Goal: Transaction & Acquisition: Obtain resource

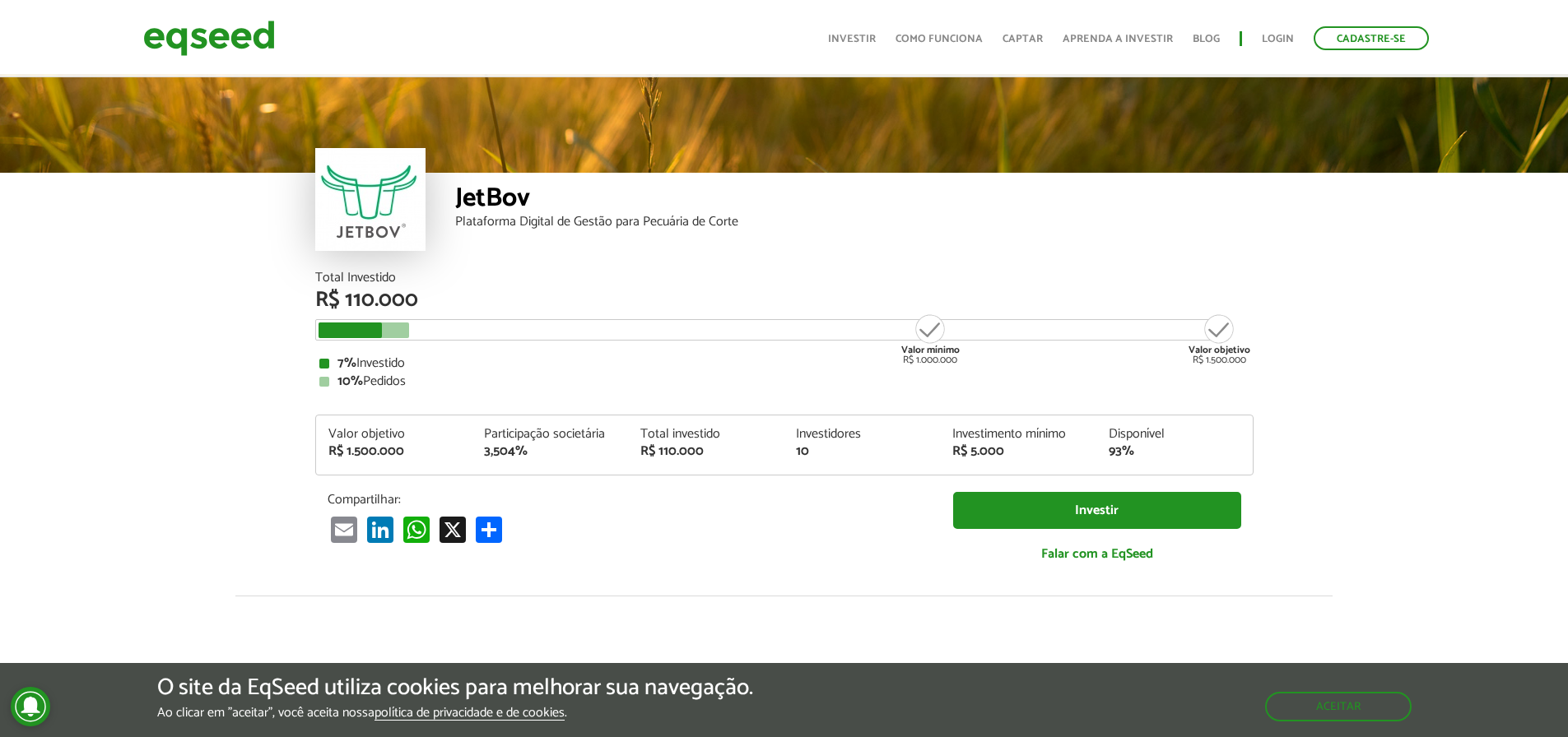
scroll to position [2049, 0]
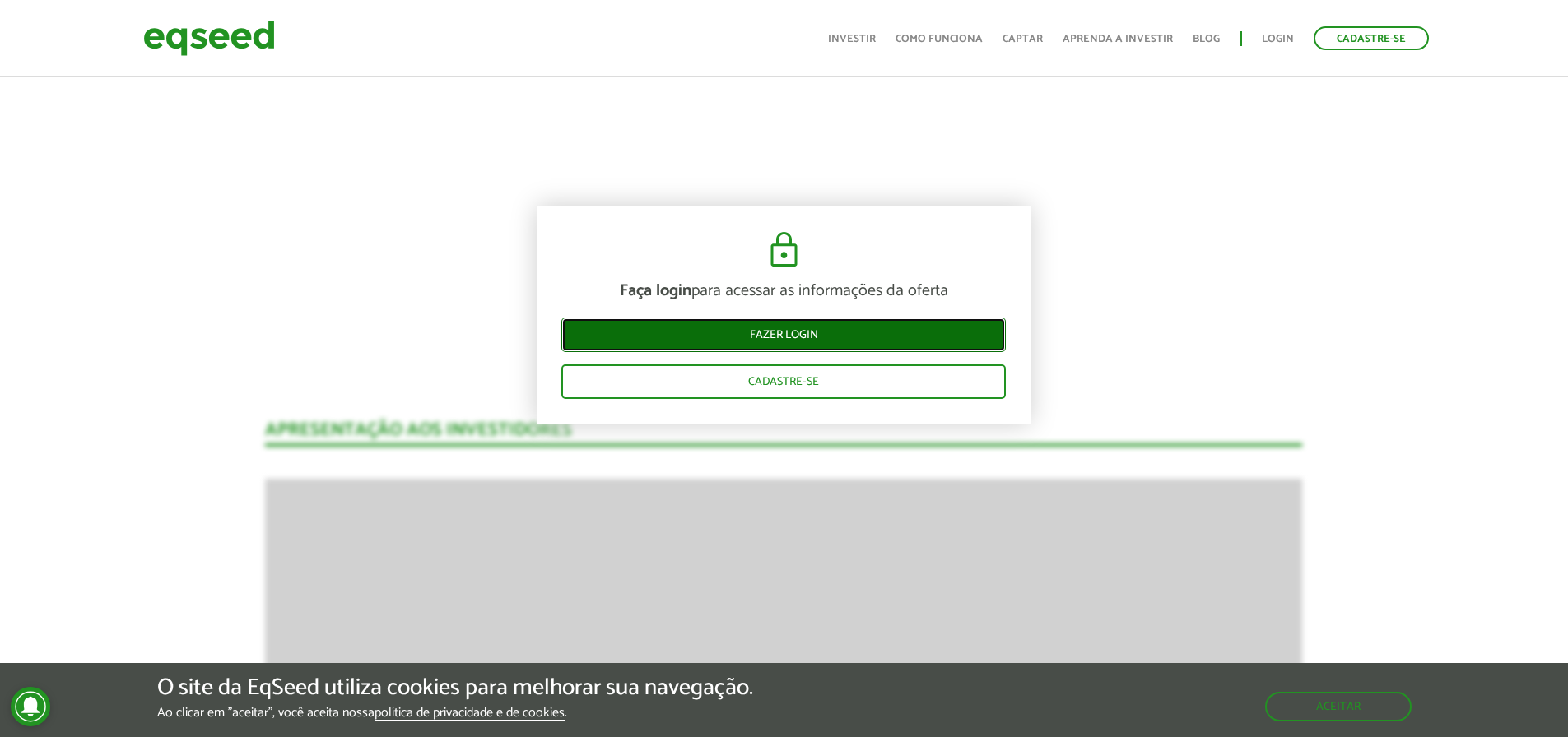
click at [747, 330] on link "Fazer login" at bounding box center [783, 335] width 444 height 34
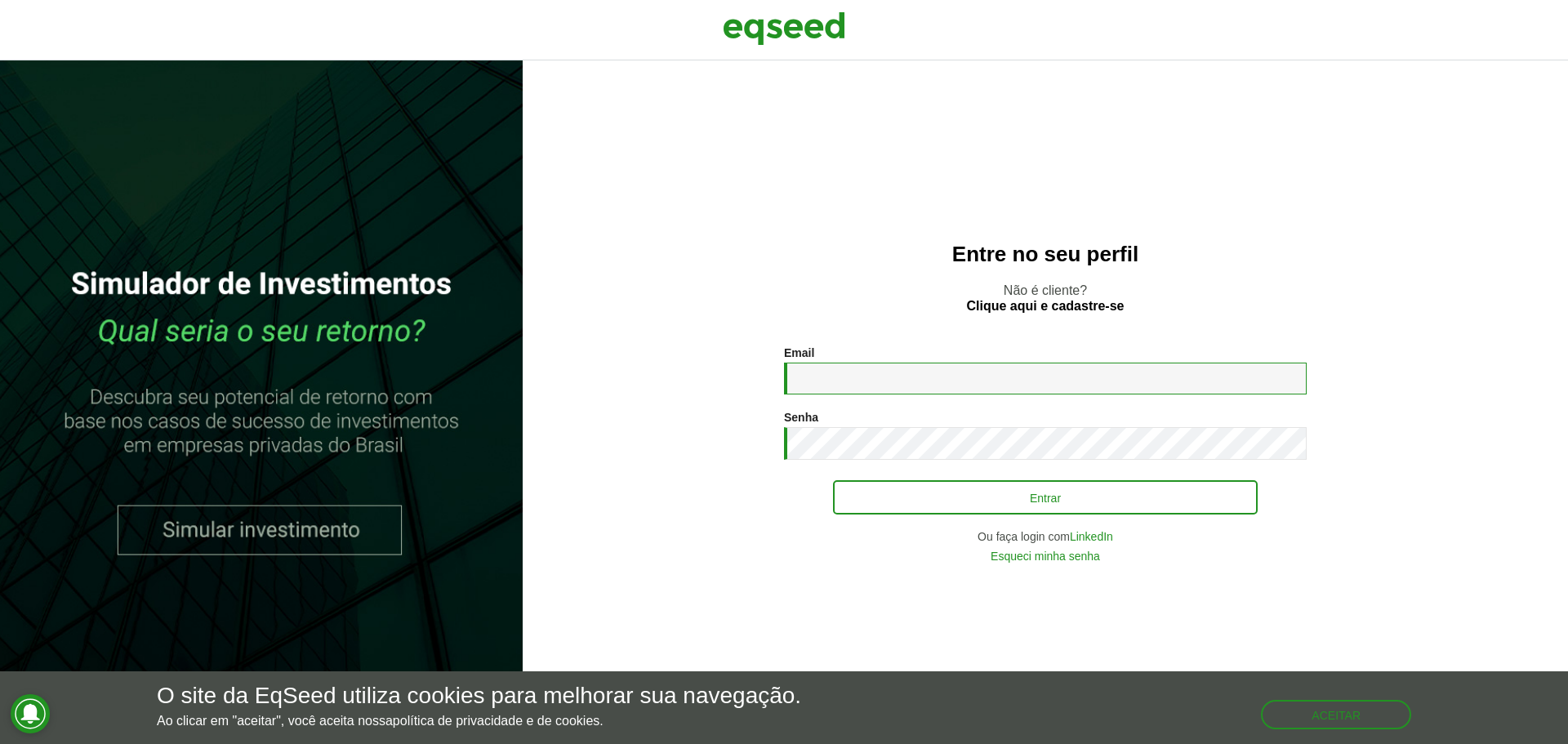
type input "**********"
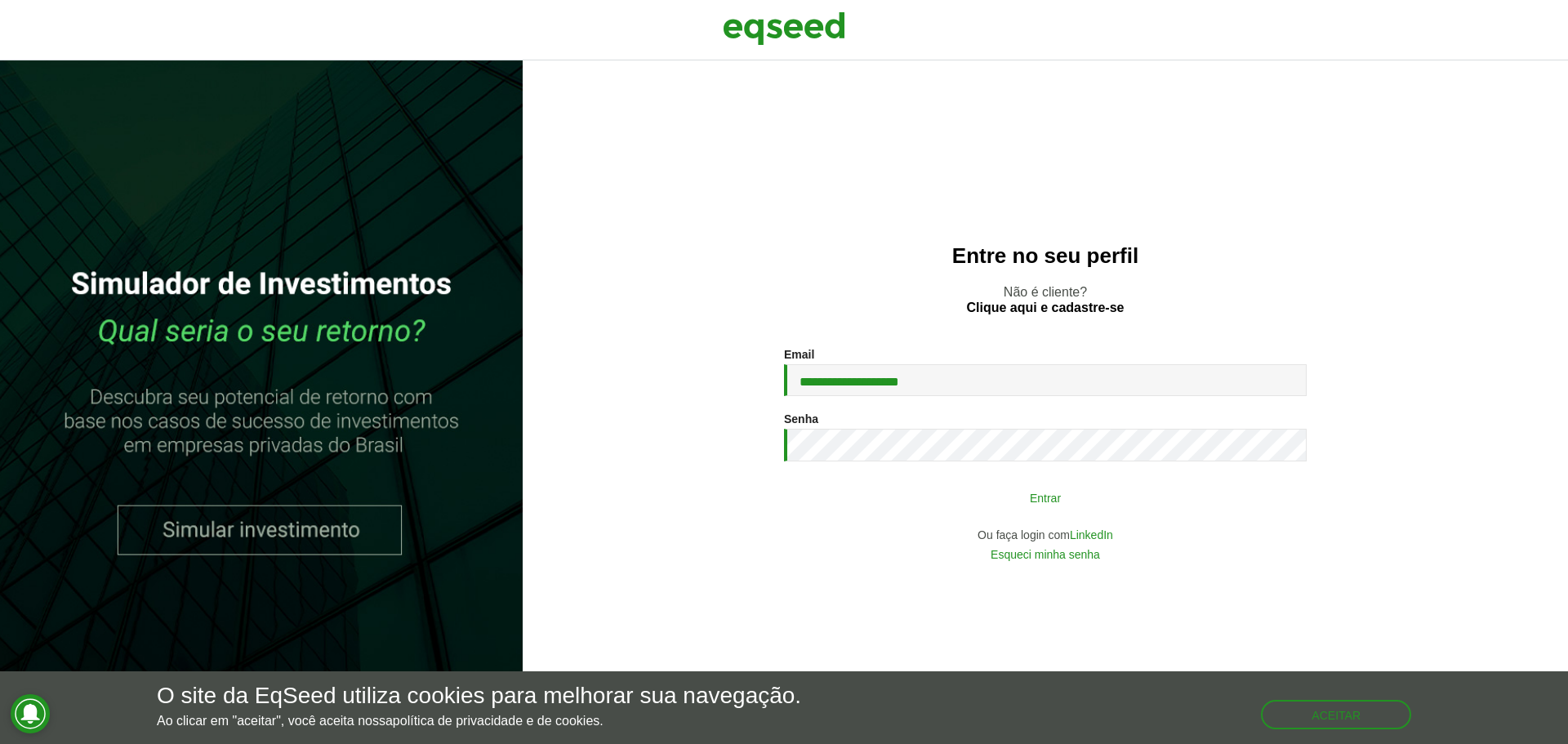
click at [970, 497] on button "Entrar" at bounding box center [1045, 497] width 425 height 31
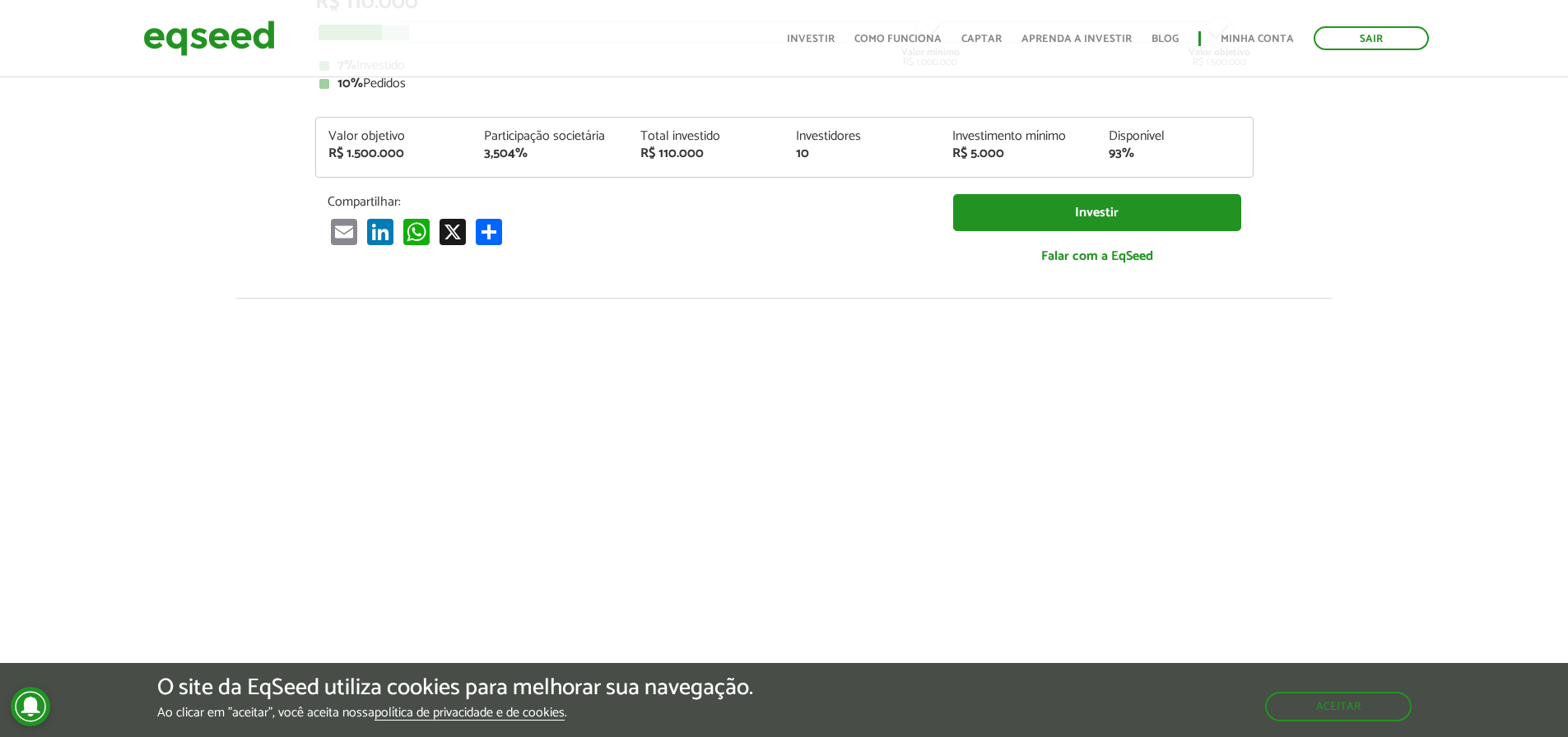
scroll to position [412, 0]
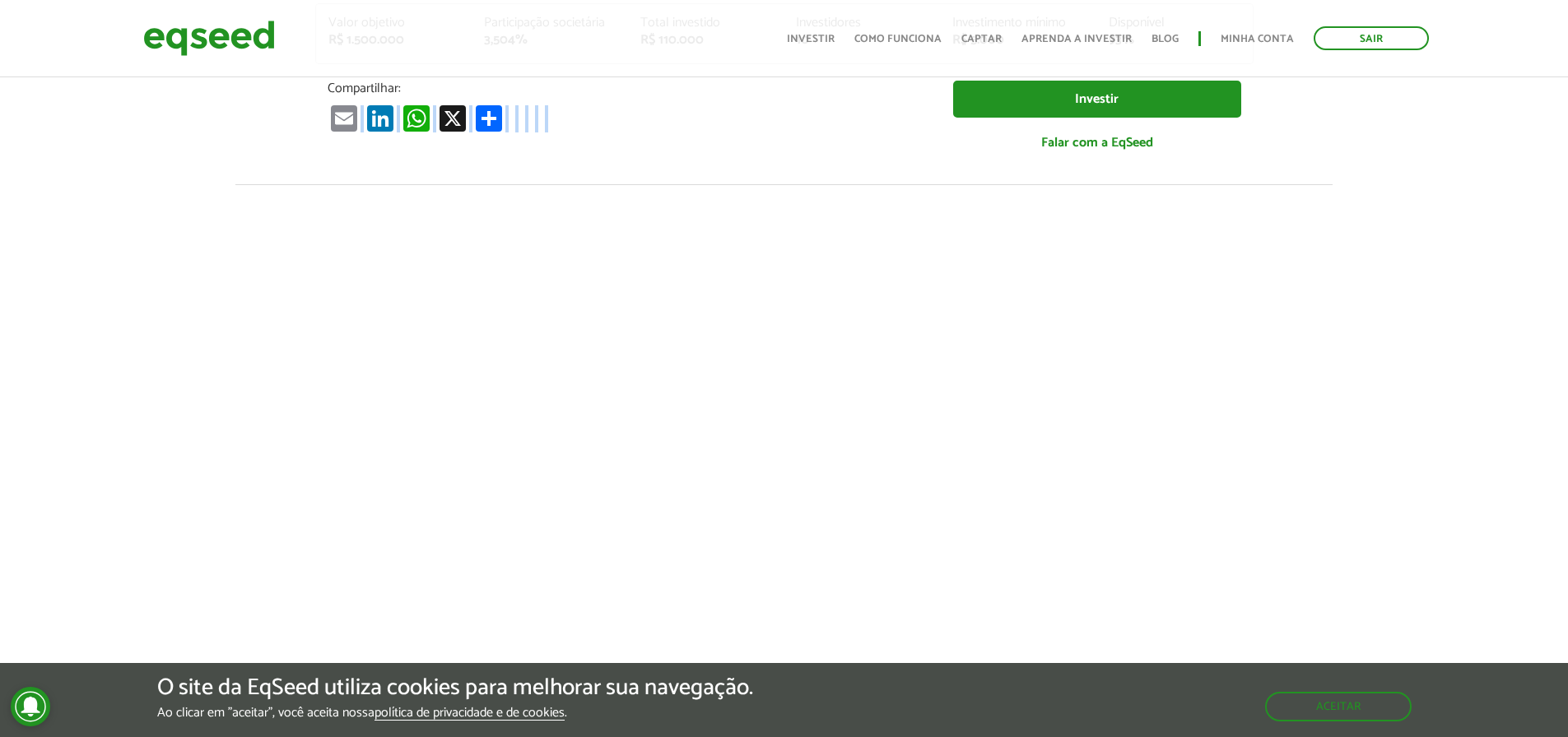
click at [712, 112] on div "Compartilhar: Email LinkedIn WhatsApp X Compartilhar" at bounding box center [628, 106] width 625 height 51
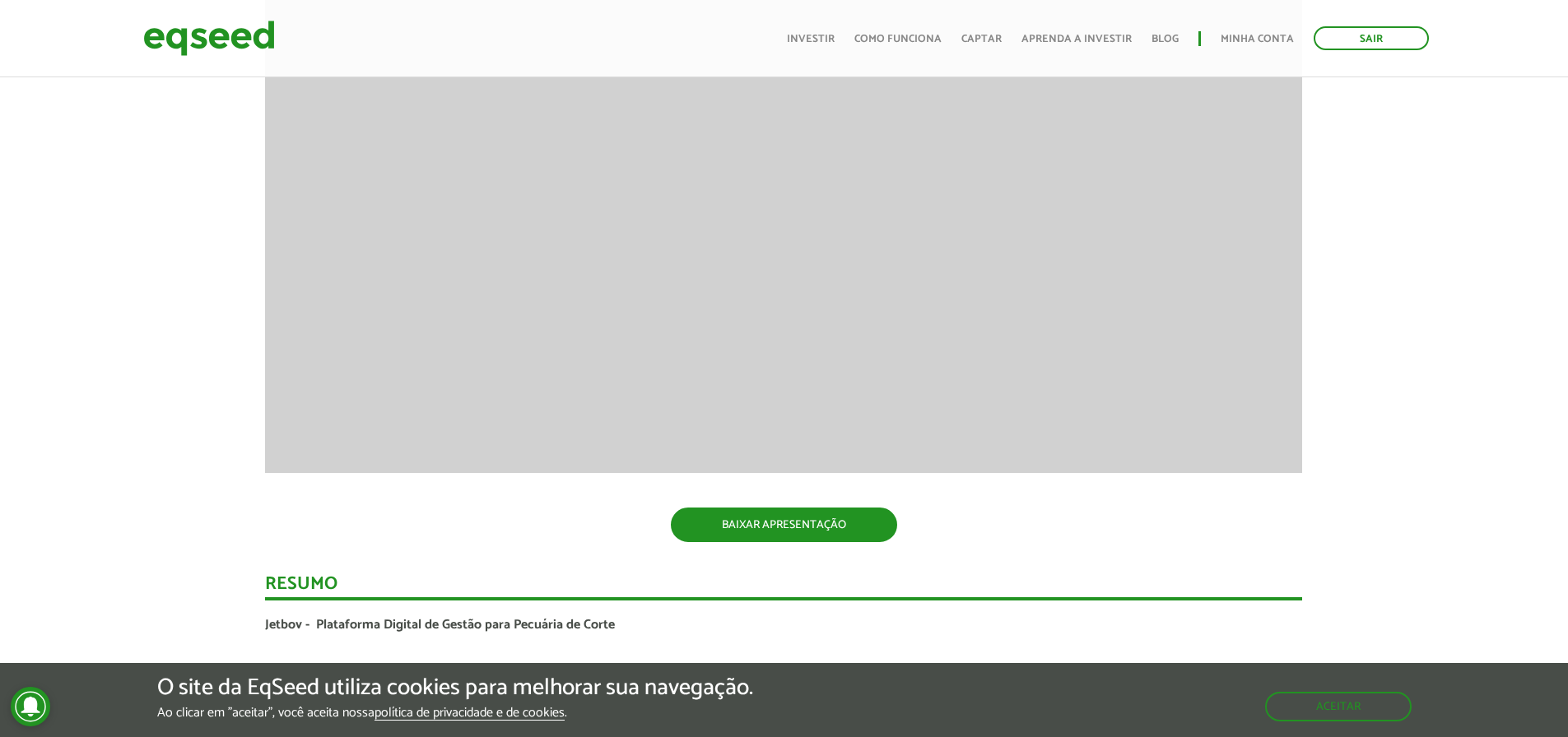
scroll to position [2387, 0]
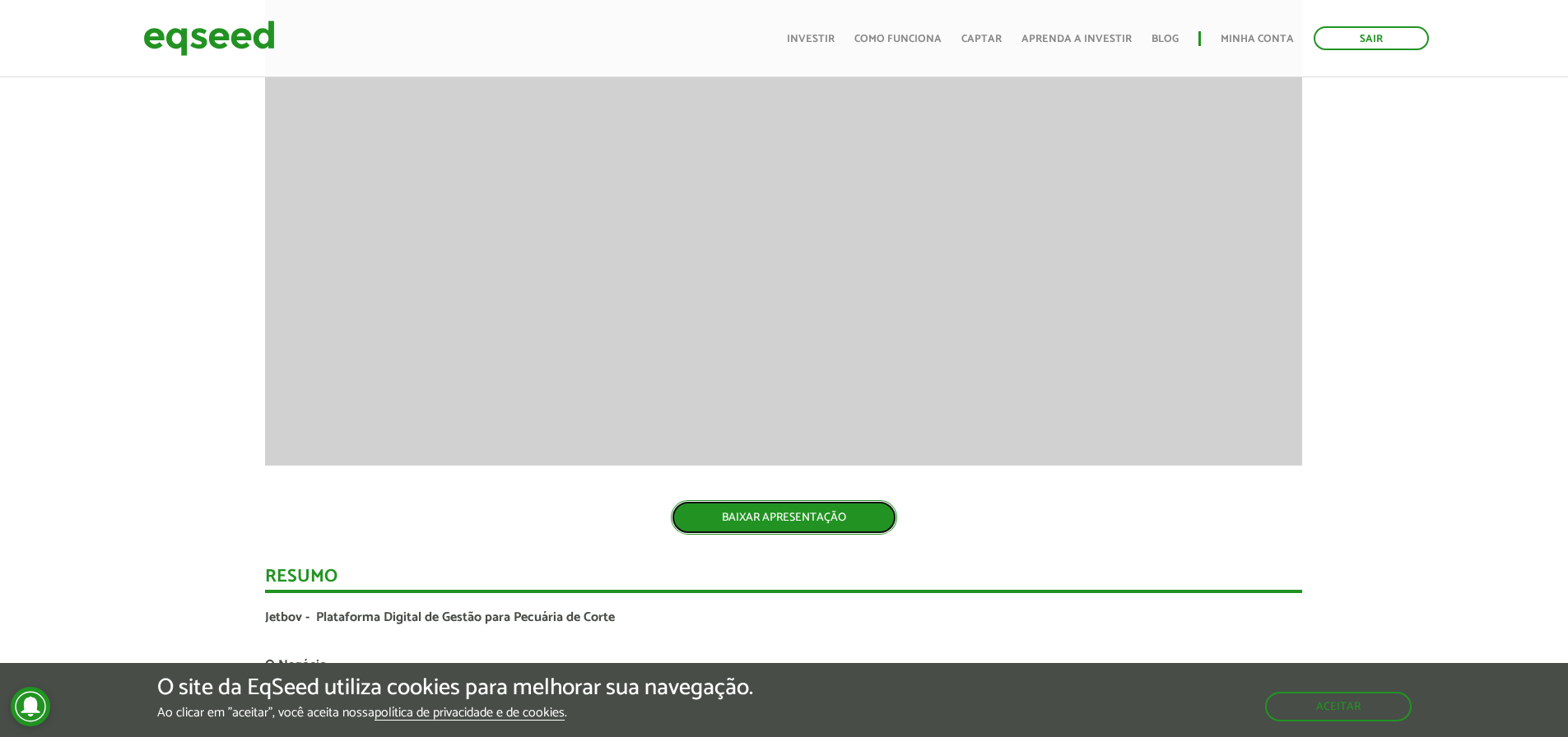
click at [697, 514] on link "BAIXAR APRESENTAÇÃO" at bounding box center [783, 518] width 226 height 34
